Goal: Task Accomplishment & Management: Manage account settings

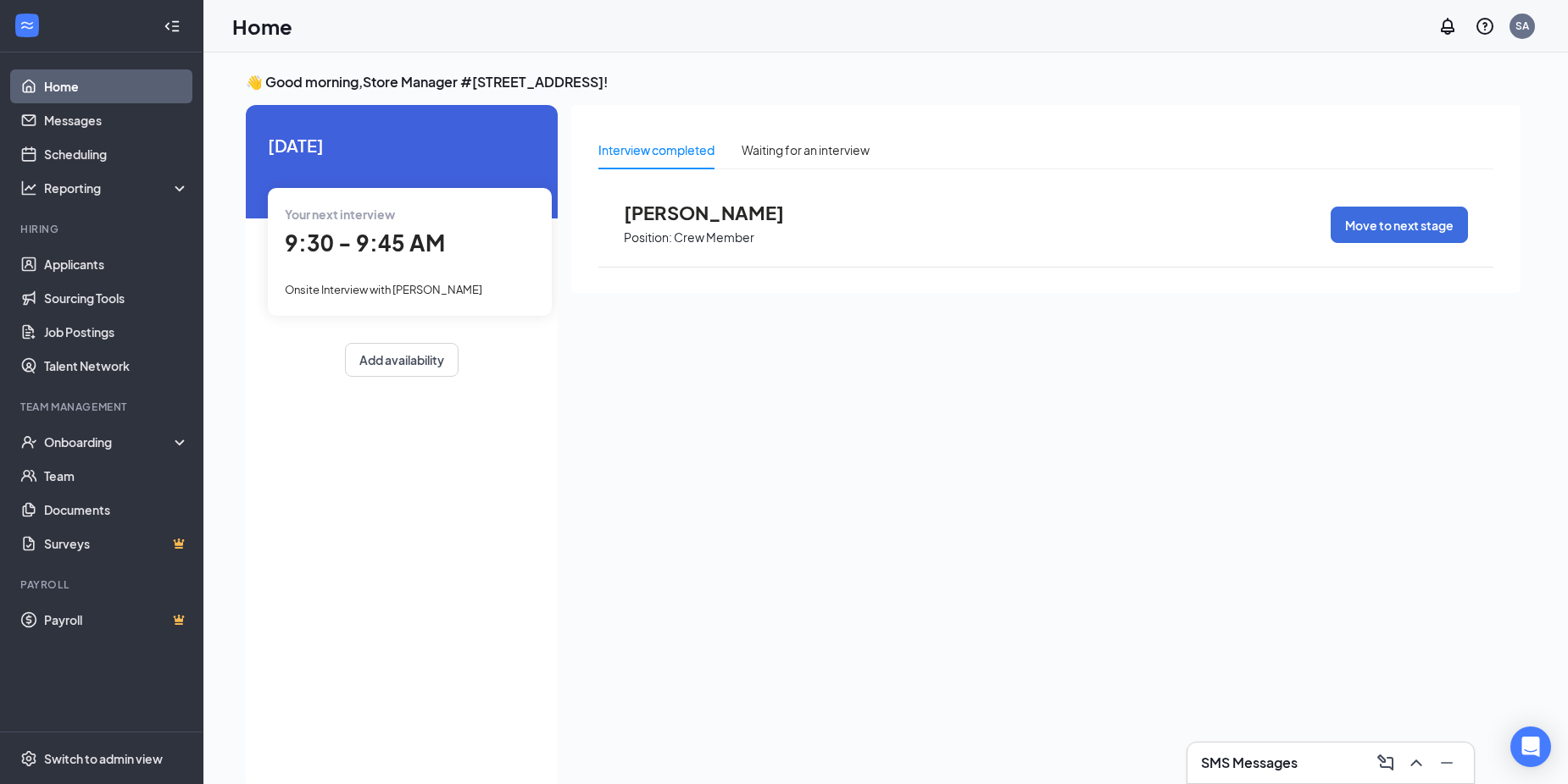
click at [81, 84] on link "Home" at bounding box center [116, 86] width 145 height 33
click at [99, 147] on link "Scheduling" at bounding box center [116, 154] width 145 height 33
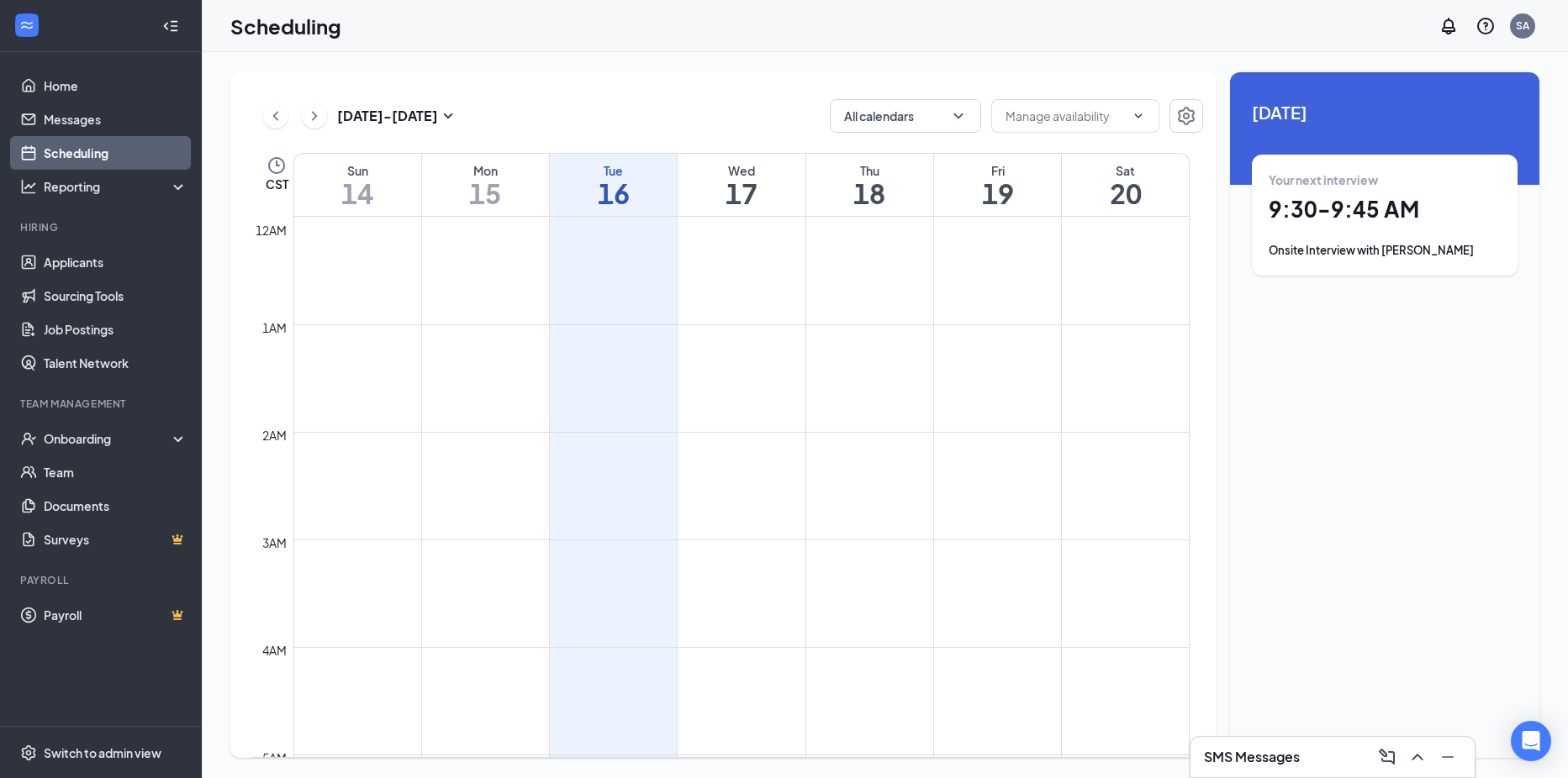
scroll to position [826, 0]
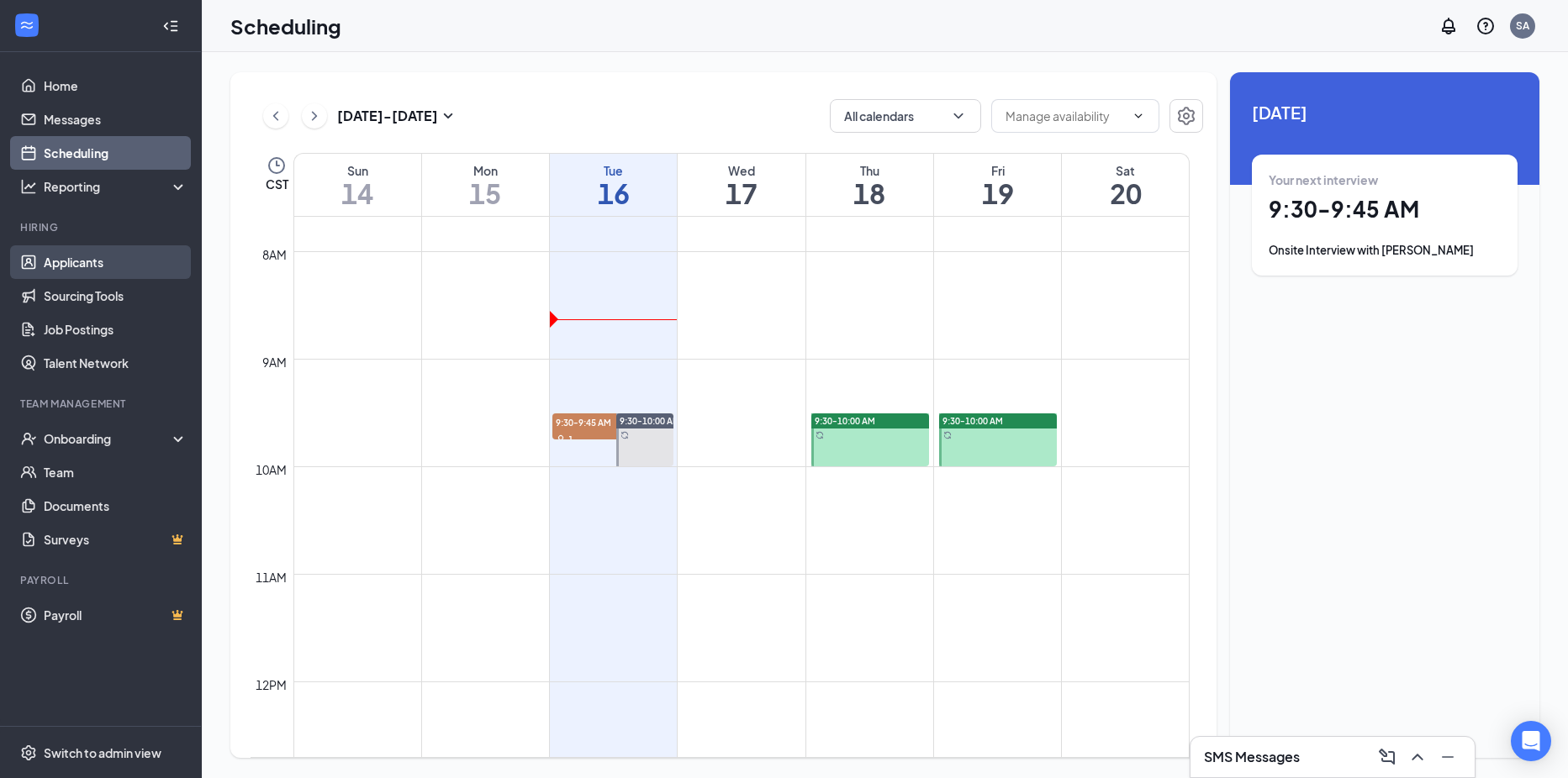
click at [89, 259] on link "Applicants" at bounding box center [115, 262] width 144 height 33
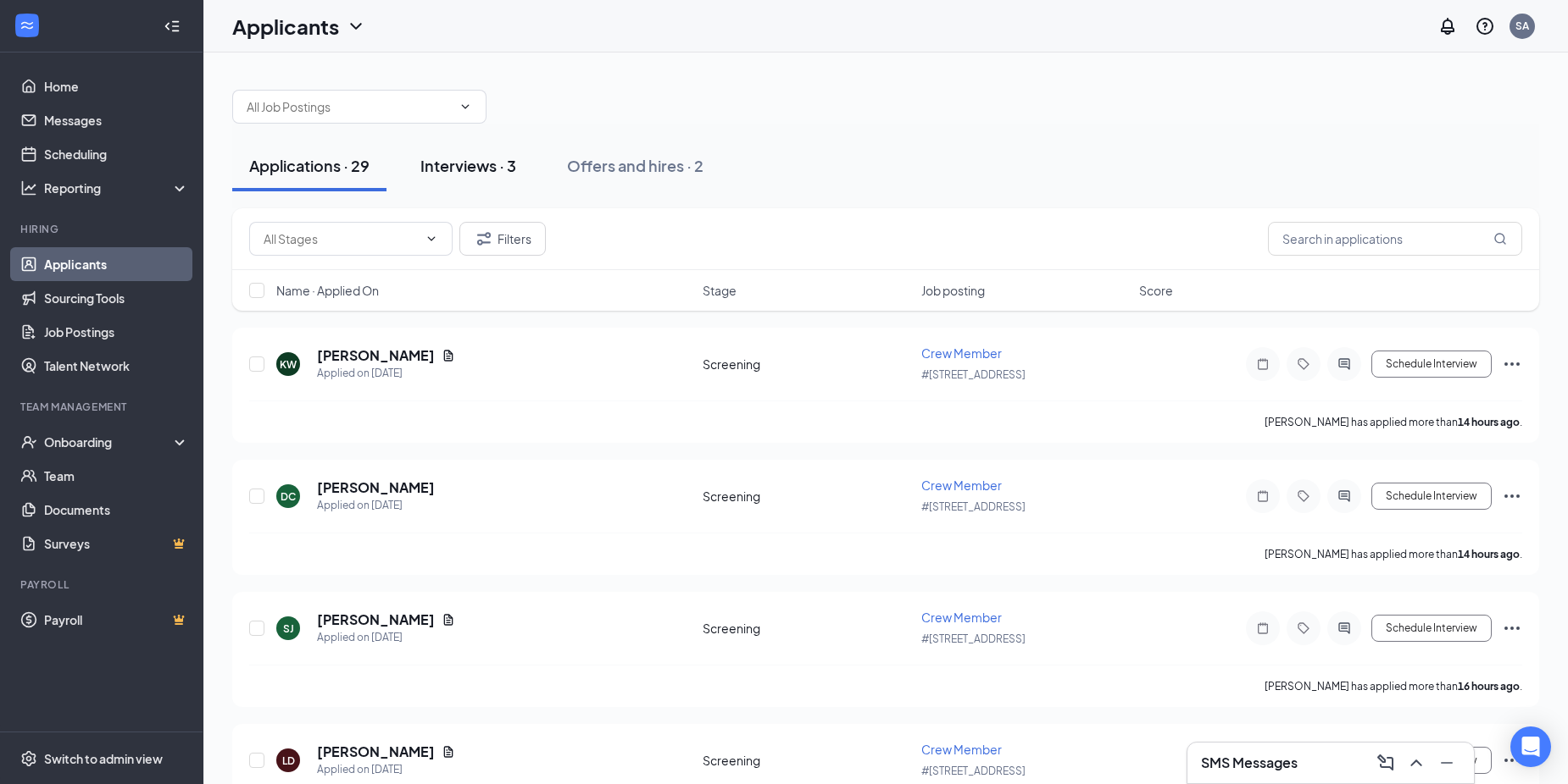
click at [486, 165] on div "Interviews · 3" at bounding box center [468, 166] width 96 height 21
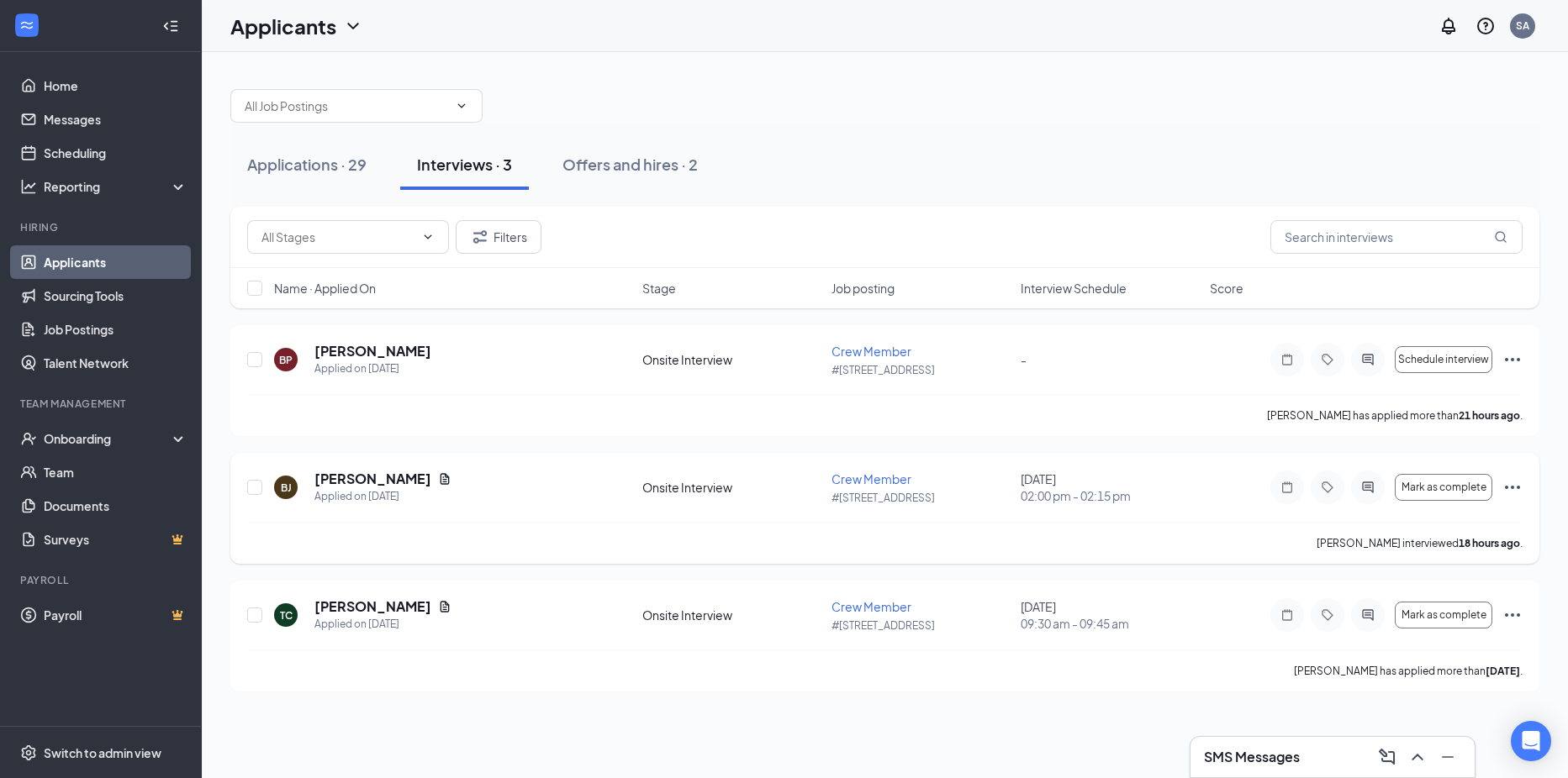
click at [1514, 485] on icon "Ellipses" at bounding box center [1512, 487] width 20 height 20
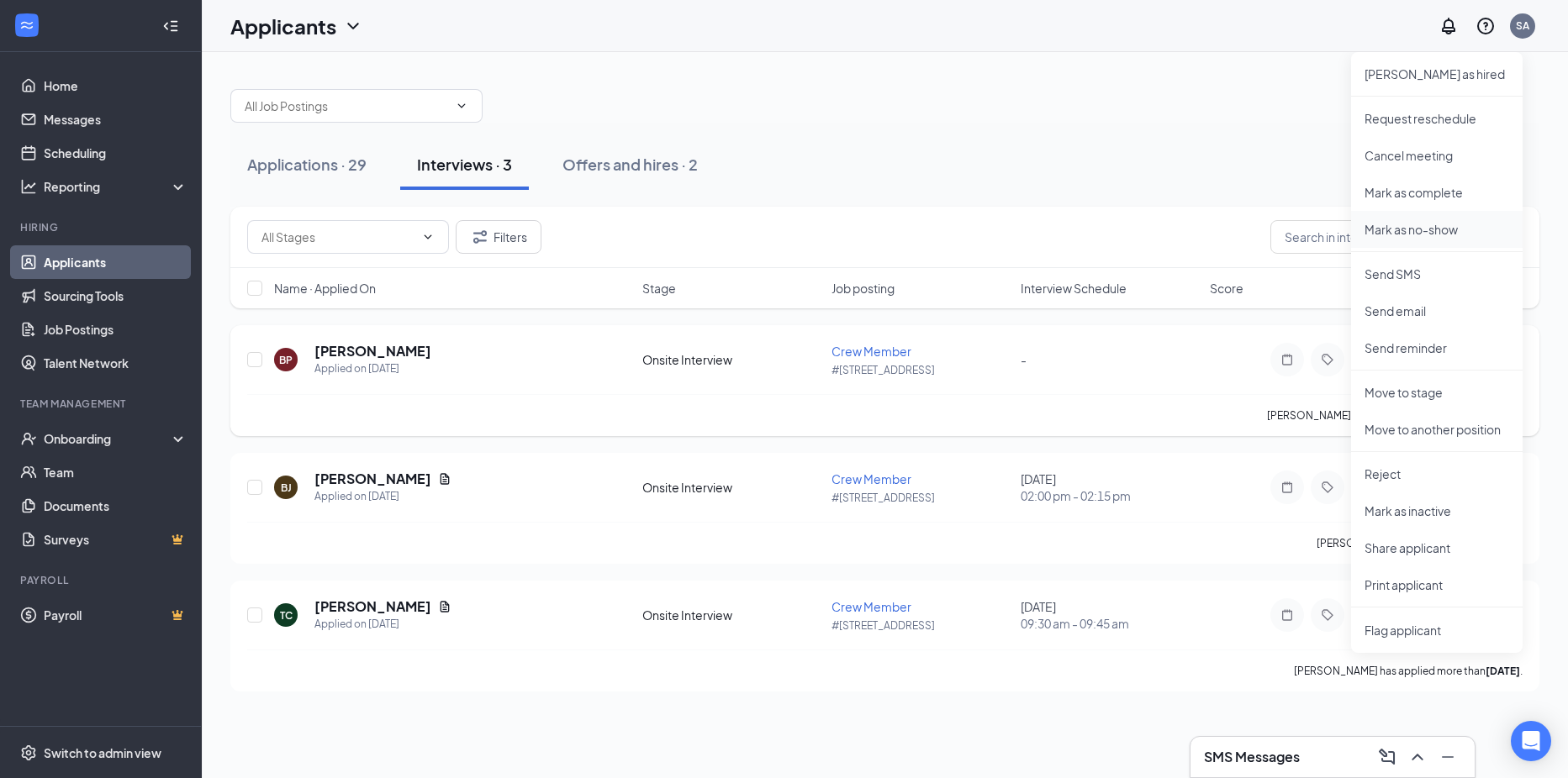
click at [1428, 233] on p "Mark as no-show" at bounding box center [1436, 230] width 145 height 17
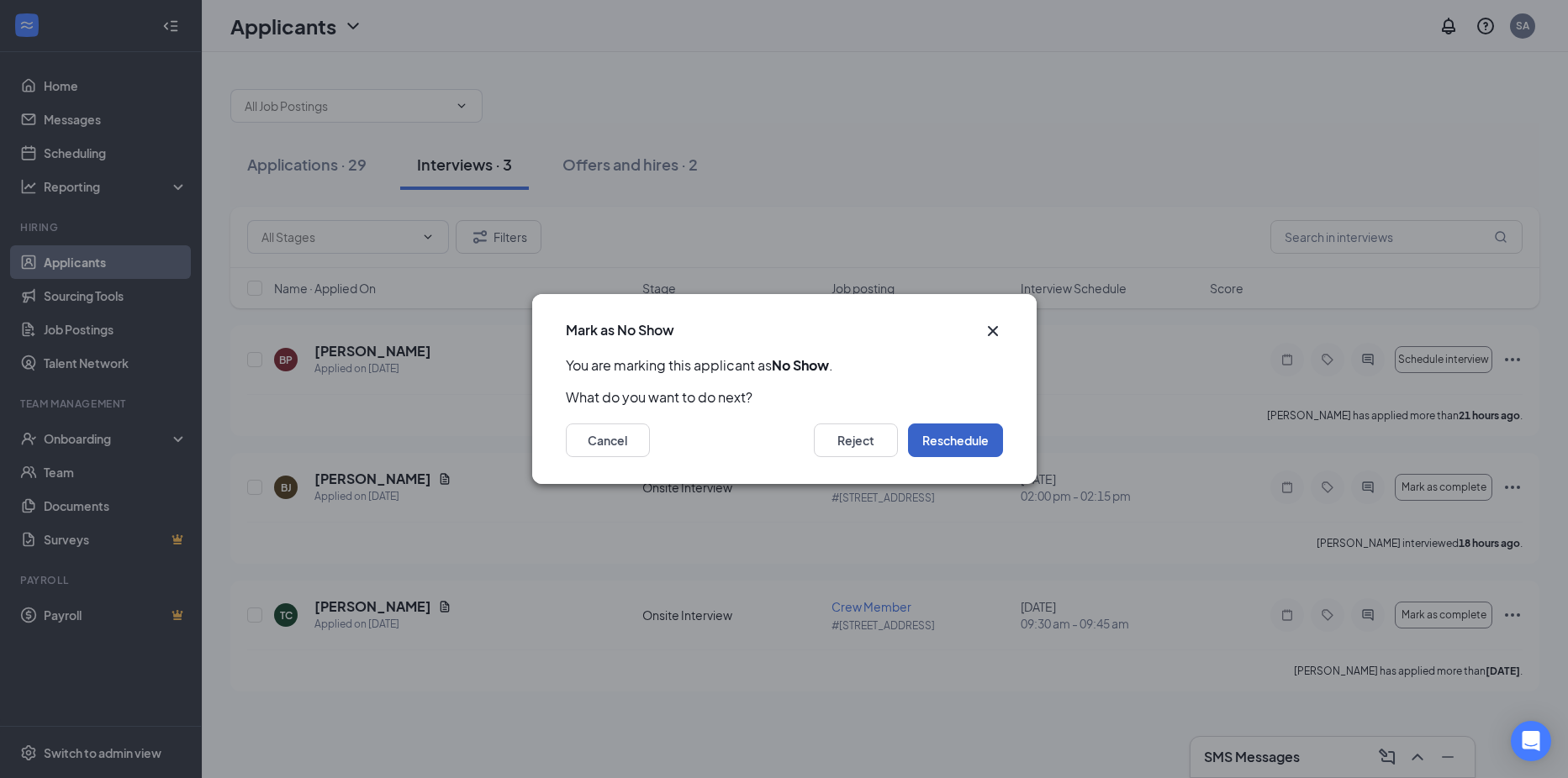
click at [955, 440] on button "Reschedule" at bounding box center [955, 440] width 95 height 33
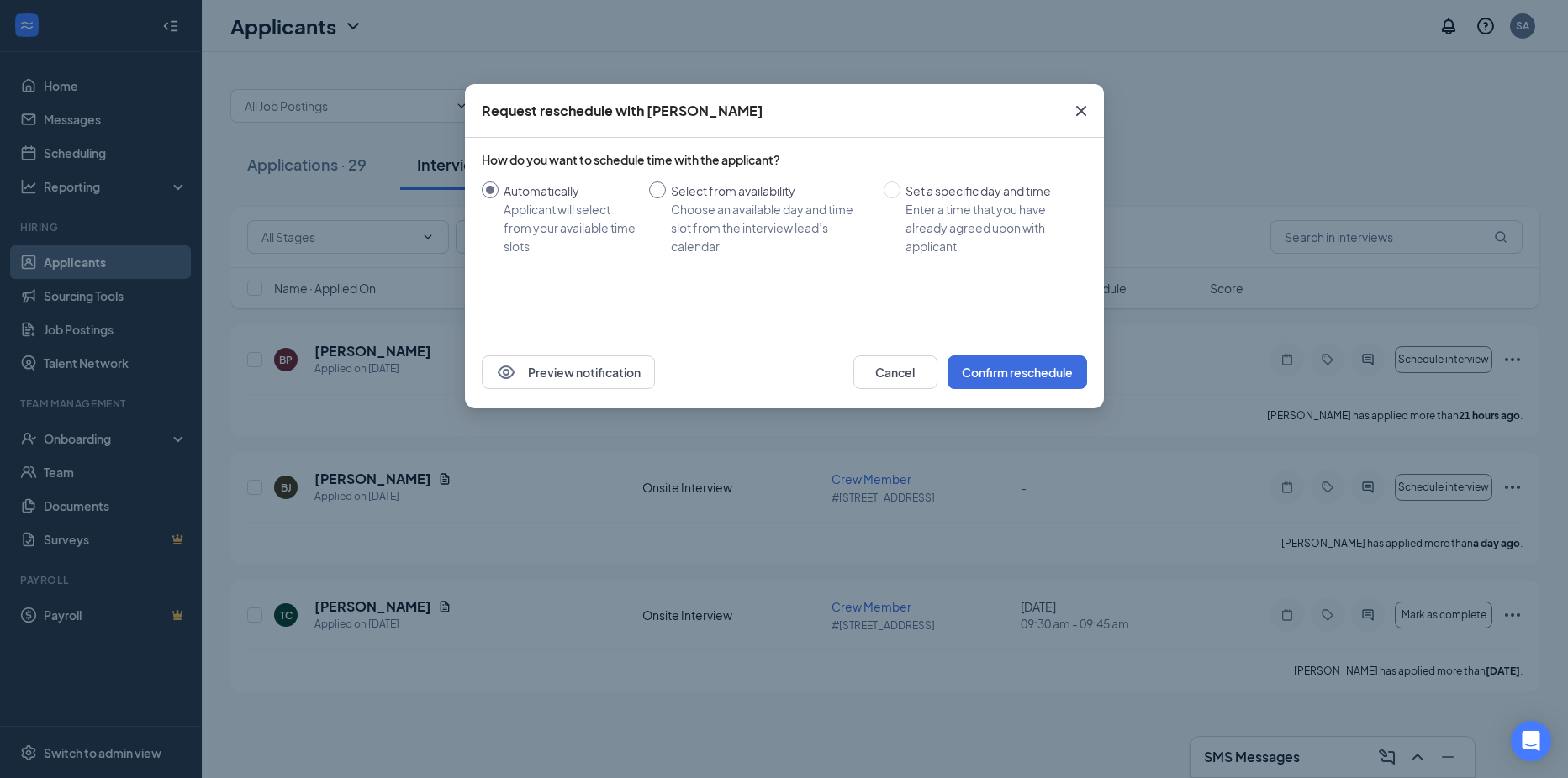
click at [667, 188] on span "Select from availability Choose an available day and time slot from the intervi…" at bounding box center [771, 219] width 211 height 74
click at [665, 188] on input "Select from availability Choose an available day and time slot from the intervi…" at bounding box center [657, 190] width 17 height 17
radio input "true"
radio input "false"
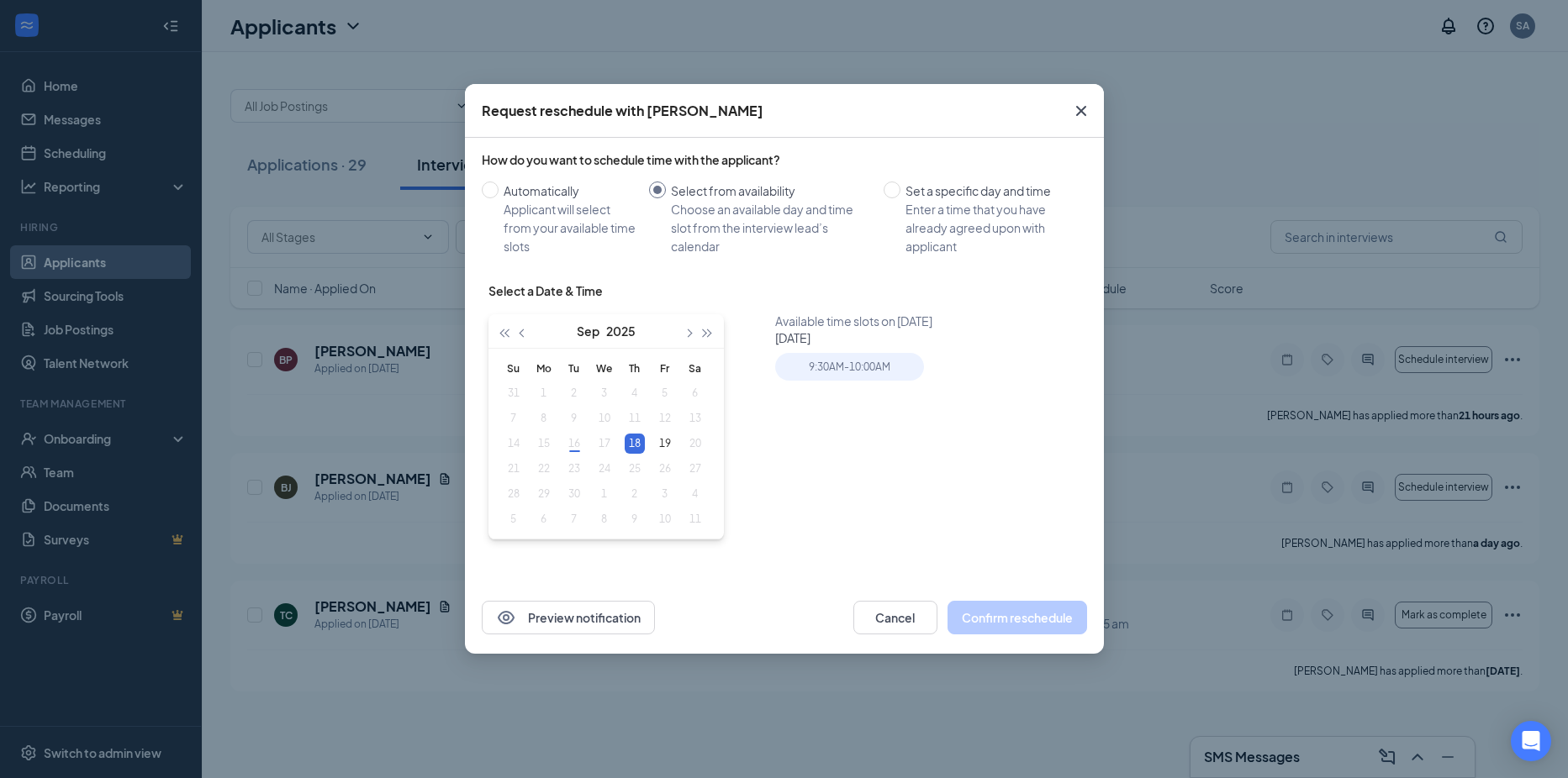
click at [575, 448] on table "Su Mo Tu We Th Fr Sa 31 1 2 3 4 5 6 7 8 9 10 11 12 13 14 15 16 17 18 19 20 21 2…" at bounding box center [604, 443] width 212 height 176
click at [576, 448] on table "Su Mo Tu We Th Fr Sa 31 1 2 3 4 5 6 7 8 9 10 11 12 13 14 15 16 17 18 19 20 21 2…" at bounding box center [604, 443] width 212 height 176
type input "[DATE]"
click at [1087, 110] on icon "Cross" at bounding box center [1081, 111] width 20 height 20
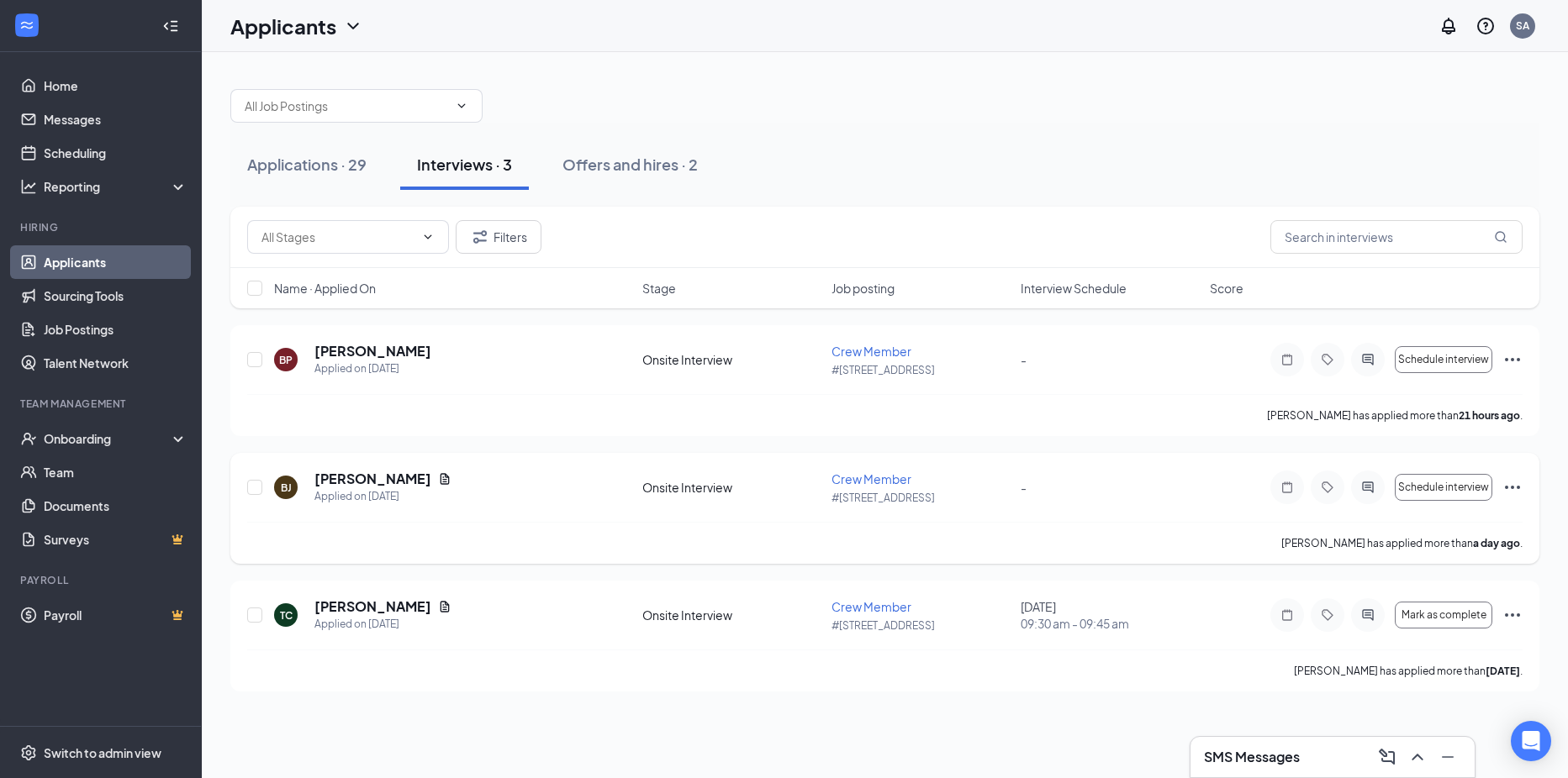
click at [1511, 482] on icon "Ellipses" at bounding box center [1512, 487] width 20 height 20
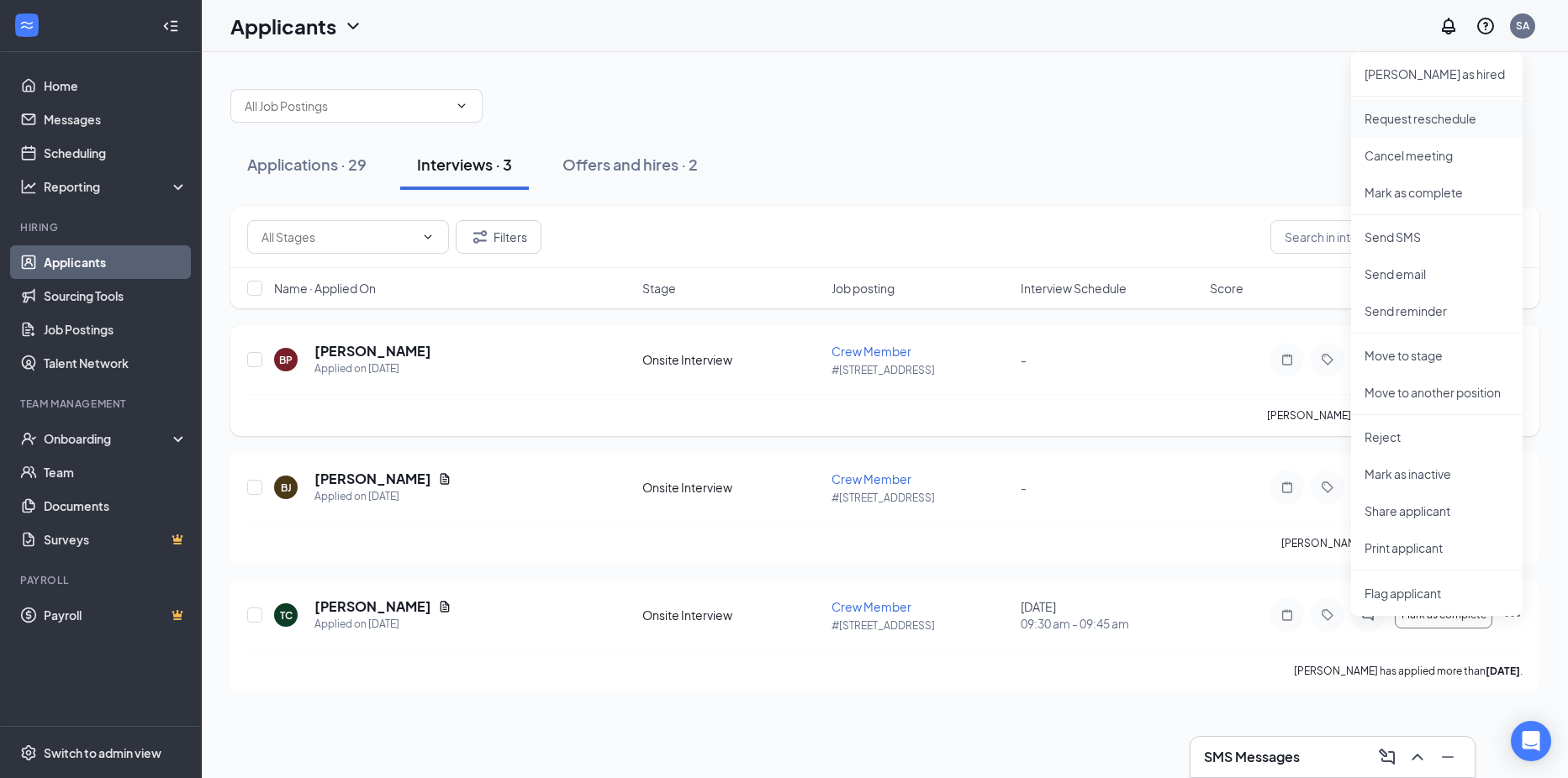
click at [1448, 121] on p "Request reschedule" at bounding box center [1436, 118] width 145 height 17
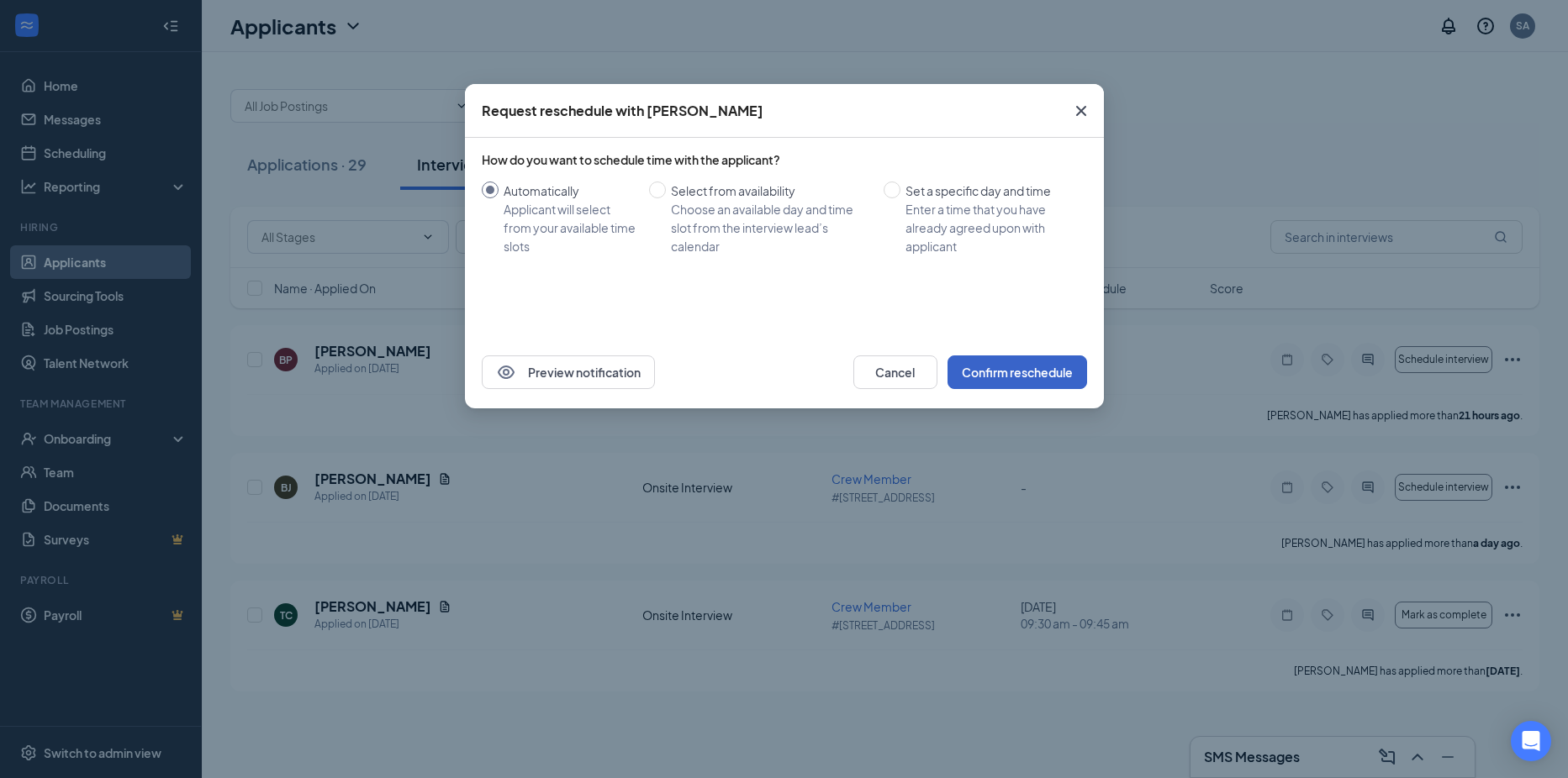
click at [1044, 365] on button "Confirm reschedule" at bounding box center [1016, 372] width 139 height 33
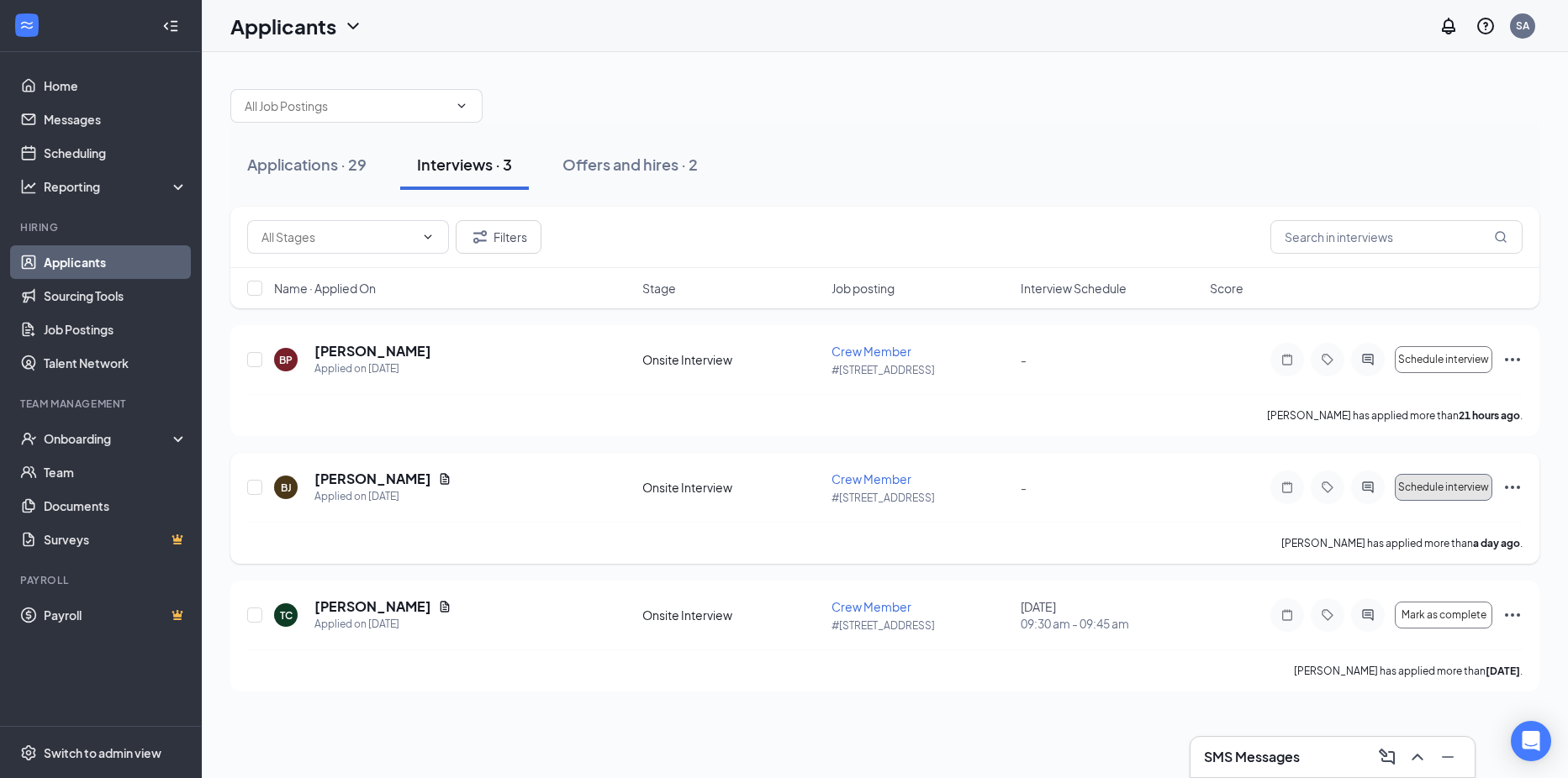
click at [1483, 484] on span "Schedule interview" at bounding box center [1443, 487] width 90 height 12
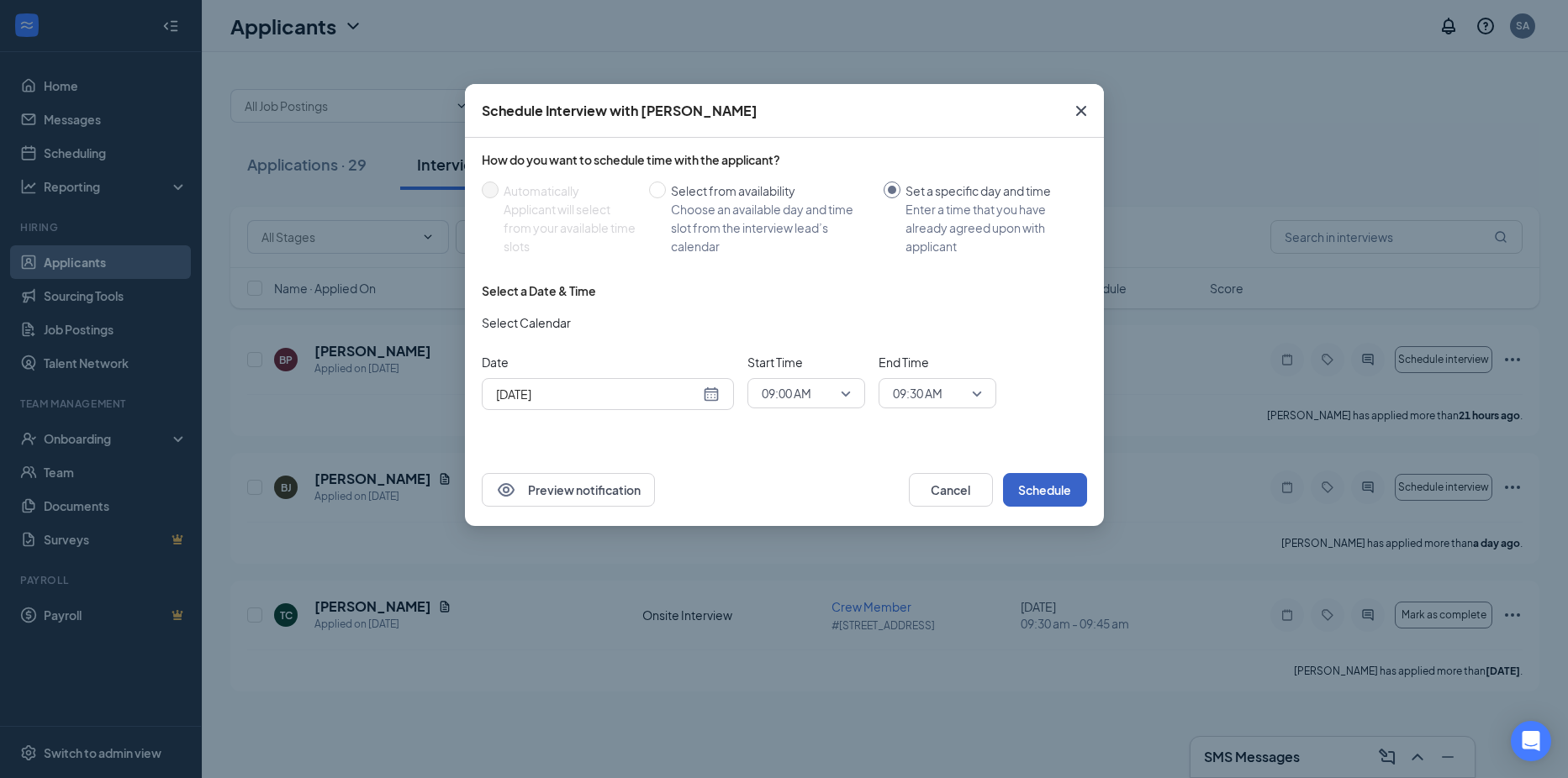
click at [1040, 481] on button "Schedule" at bounding box center [1044, 490] width 84 height 33
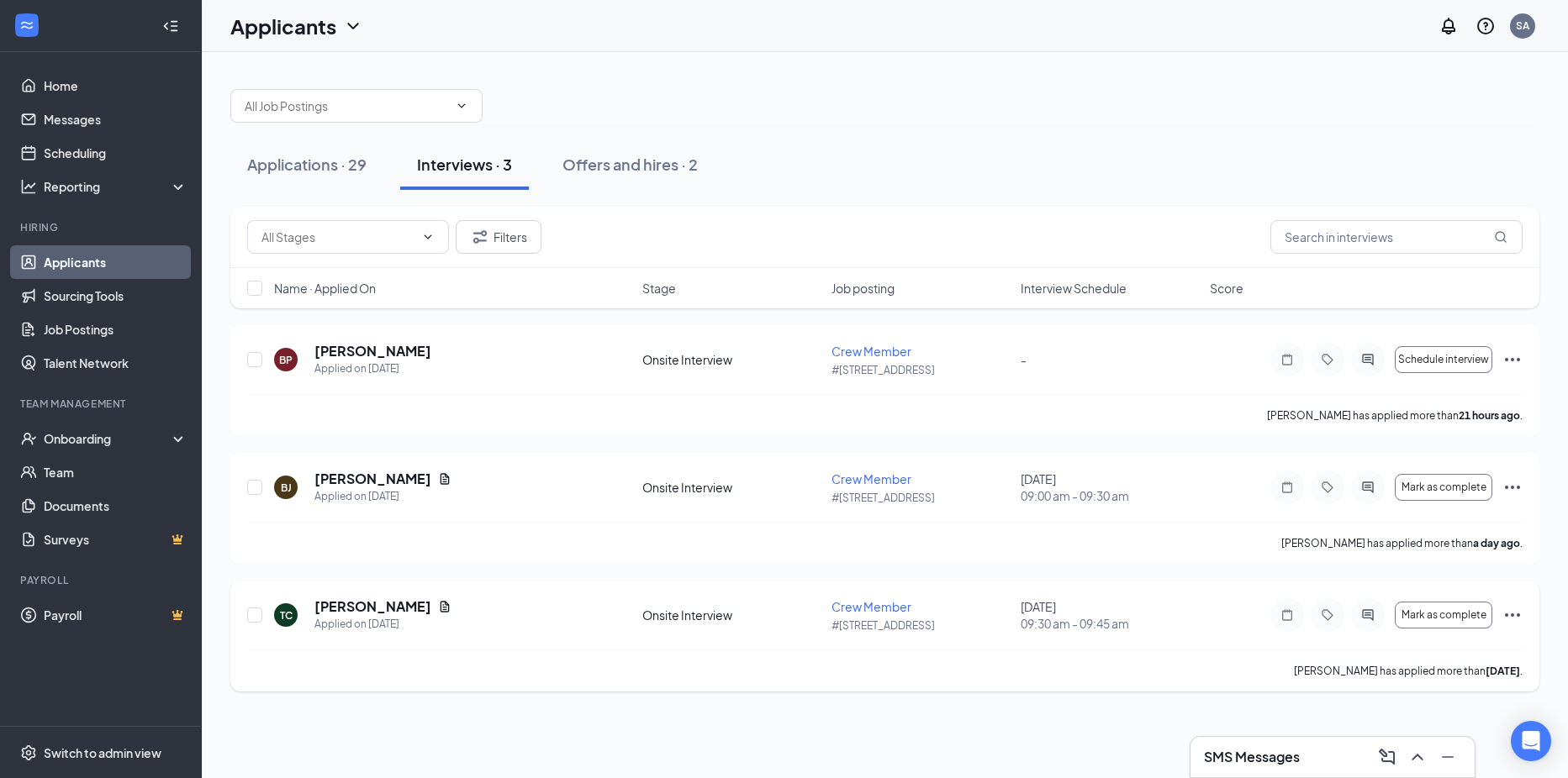
click at [1507, 610] on icon "Ellipses" at bounding box center [1512, 616] width 20 height 20
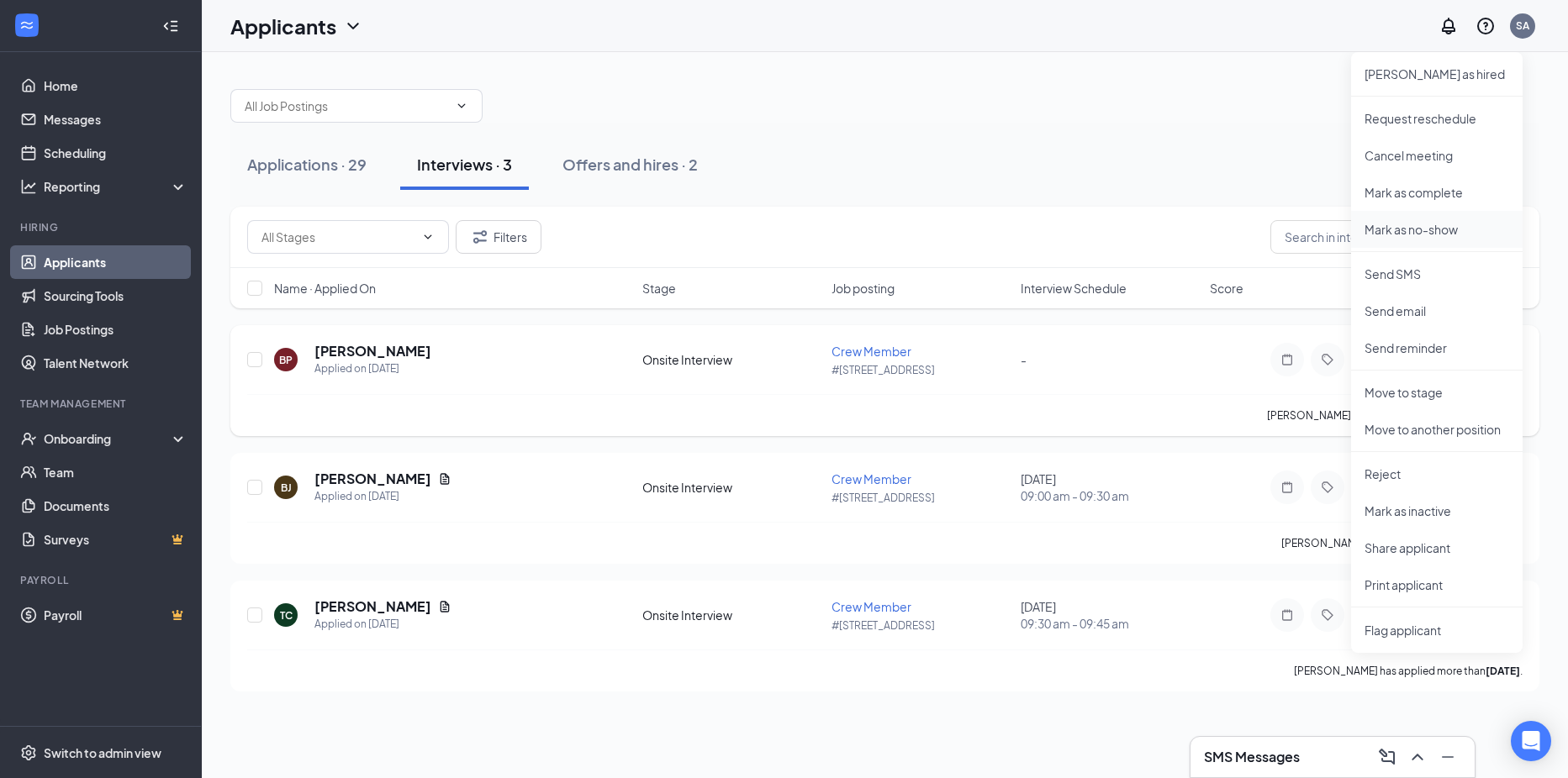
click at [1481, 228] on p "Mark as no-show" at bounding box center [1436, 230] width 145 height 17
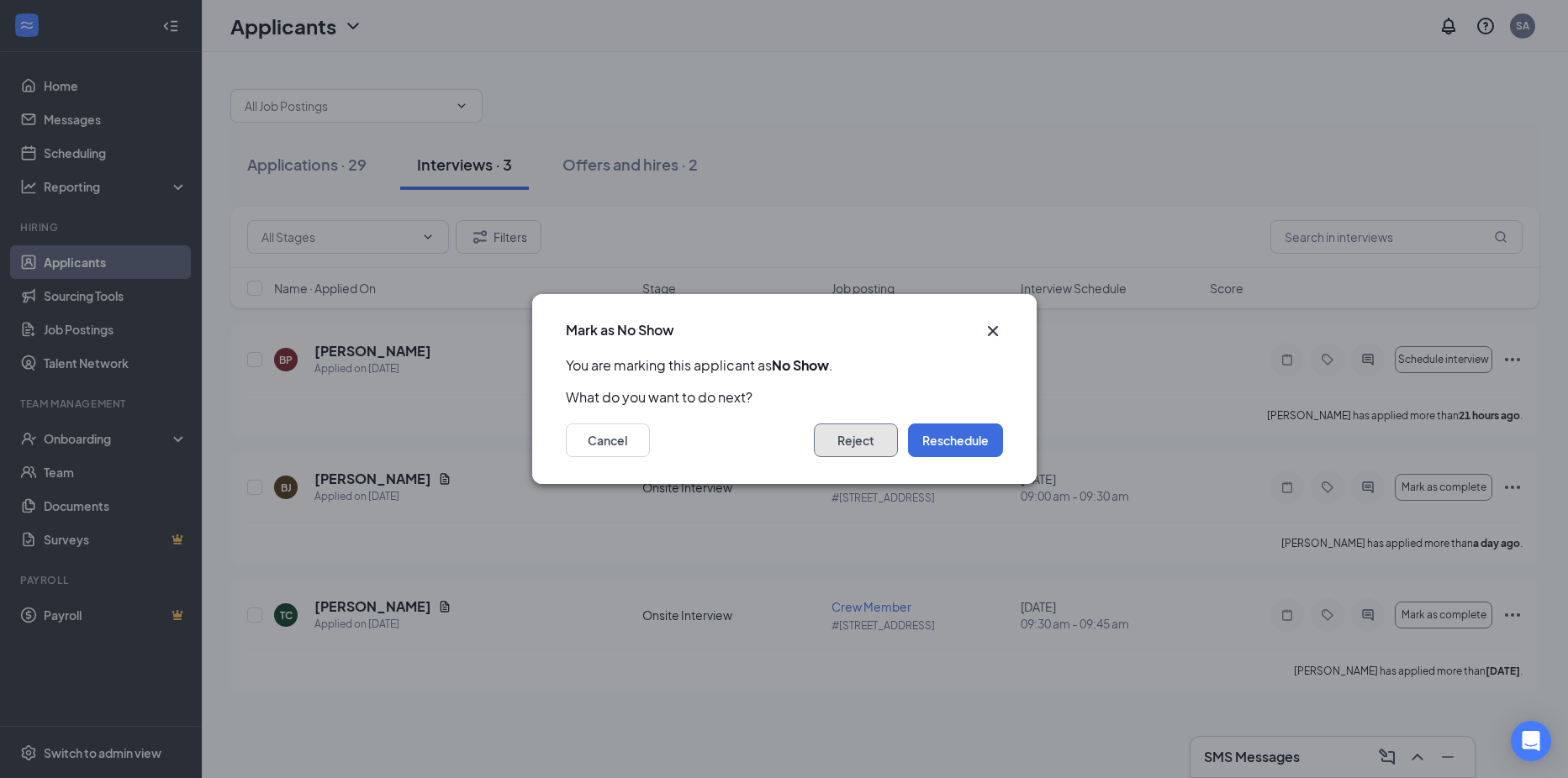
click at [858, 437] on button "Reject" at bounding box center [856, 440] width 84 height 33
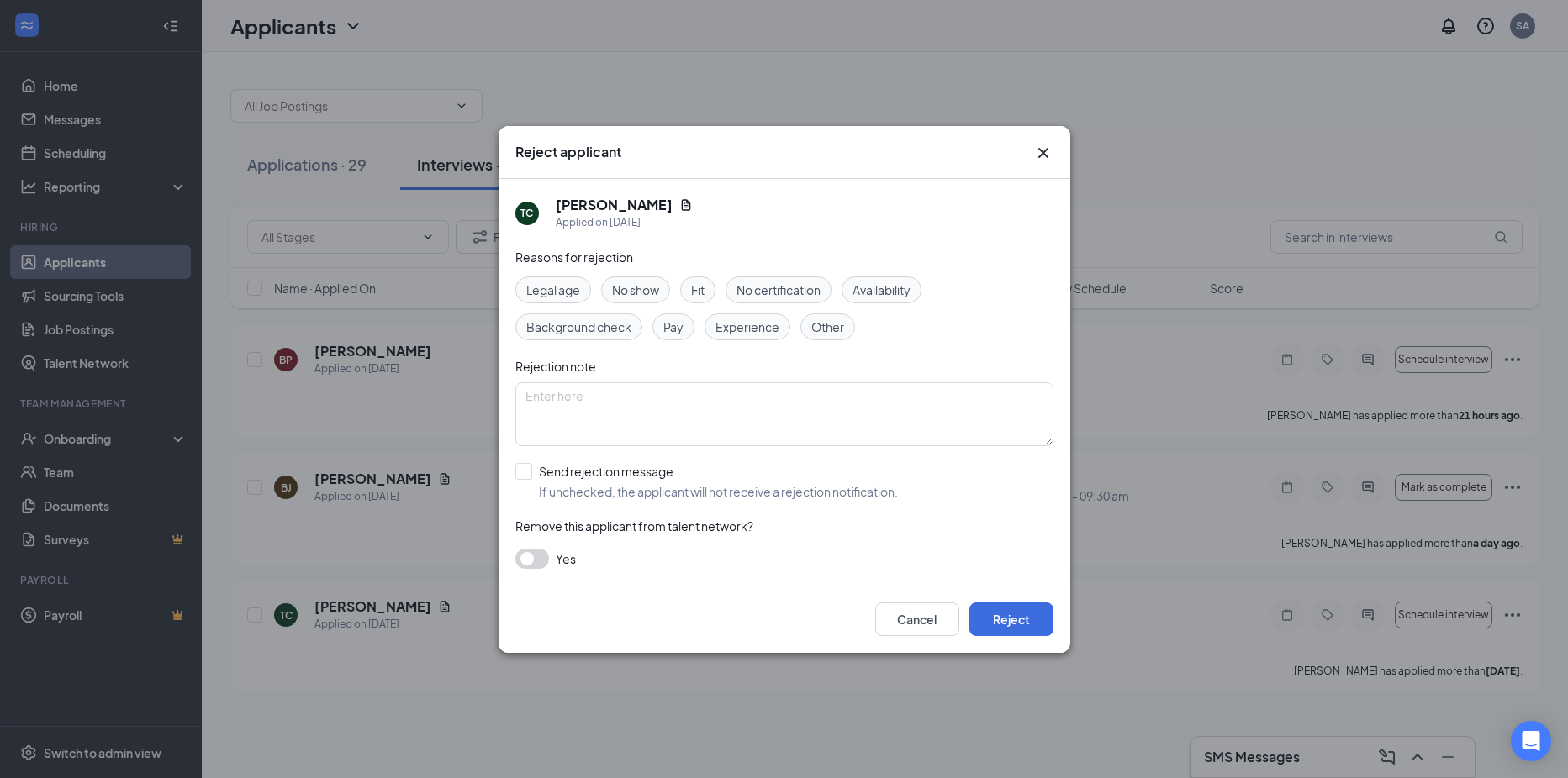
click at [641, 291] on span "No show" at bounding box center [635, 290] width 47 height 18
click at [1012, 618] on button "Reject" at bounding box center [1011, 619] width 84 height 33
